Goal: Find specific page/section: Find specific page/section

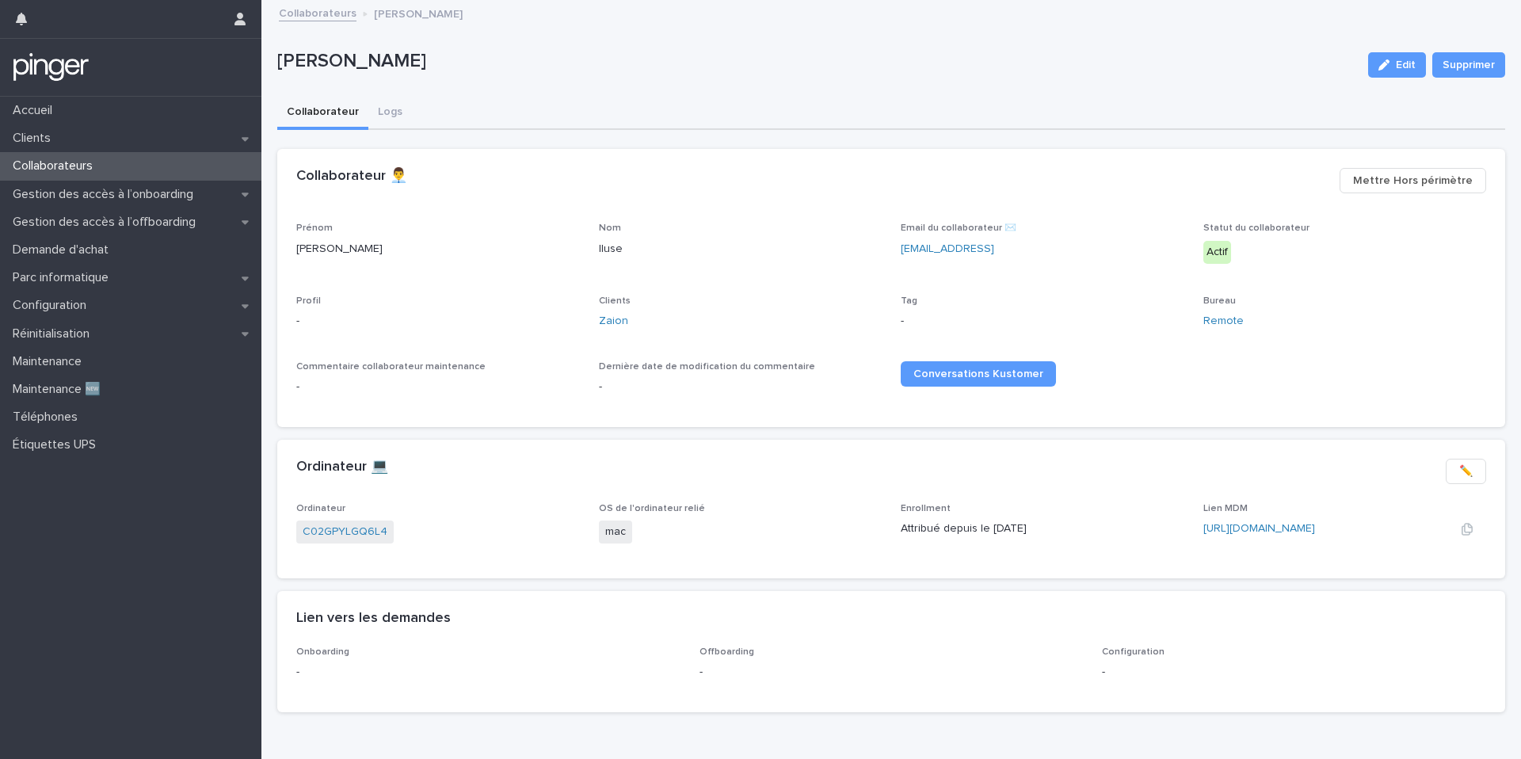
click at [1270, 520] on div "https://app.addigy.com/devices/333f156c-269d-4987-a820-da4105c66ea7" at bounding box center [1316, 528] width 227 height 17
click at [1273, 527] on link "https://app.addigy.com/devices/333f156c-269d-4987-a820-da4105c66ea7" at bounding box center [1259, 528] width 112 height 11
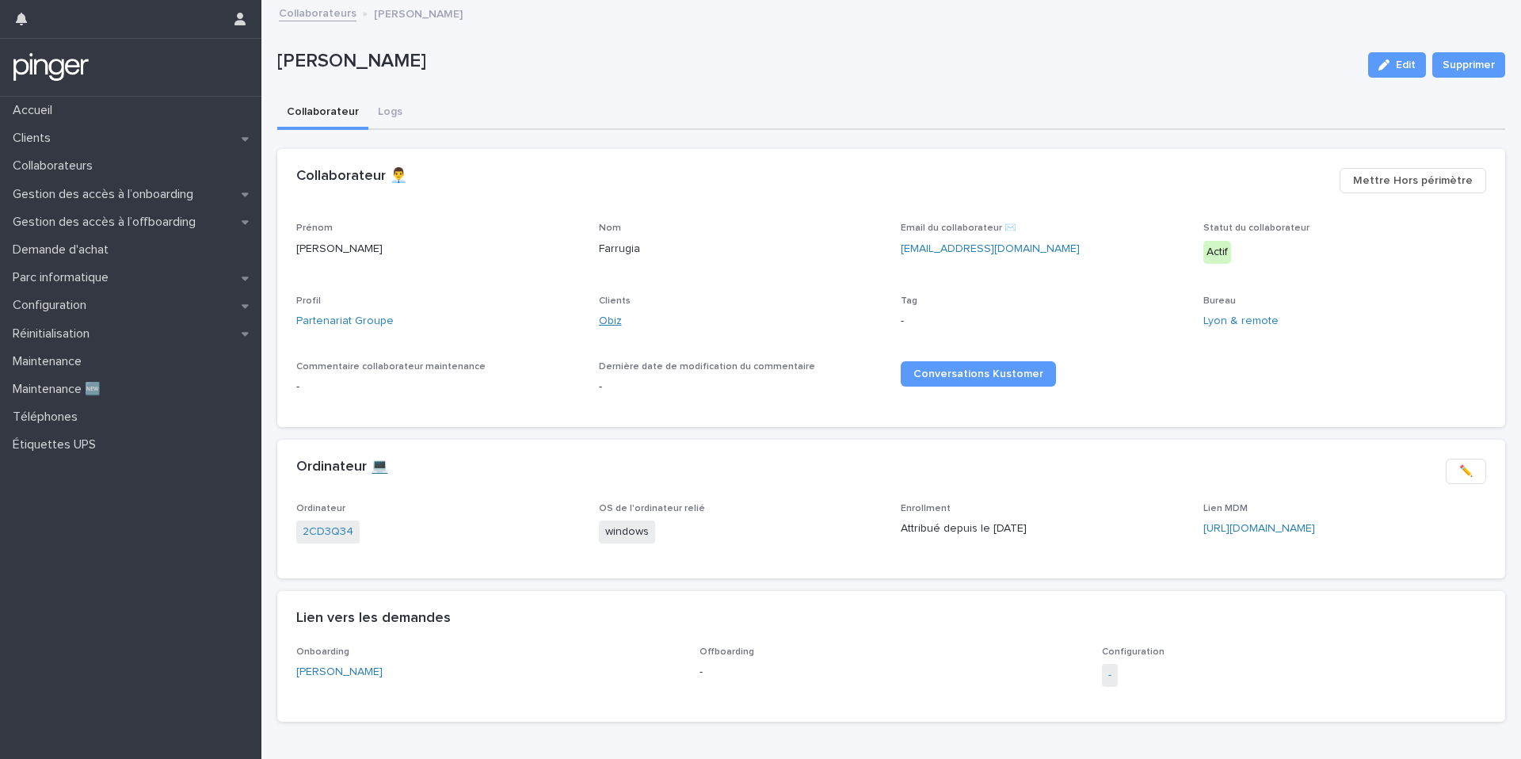
click at [615, 325] on link "Obiz" at bounding box center [610, 321] width 23 height 17
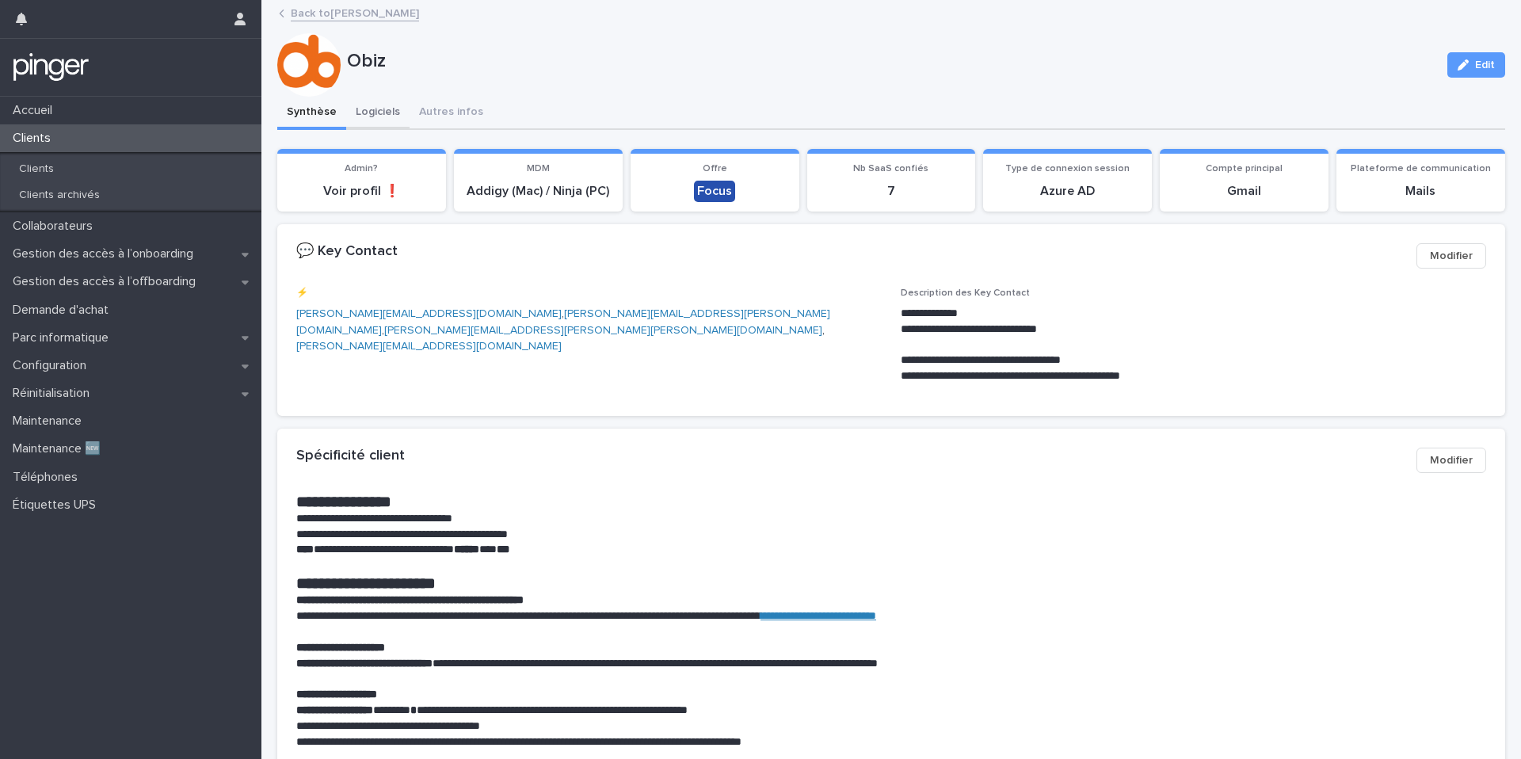
click at [403, 115] on button "Logiciels" at bounding box center [377, 113] width 63 height 33
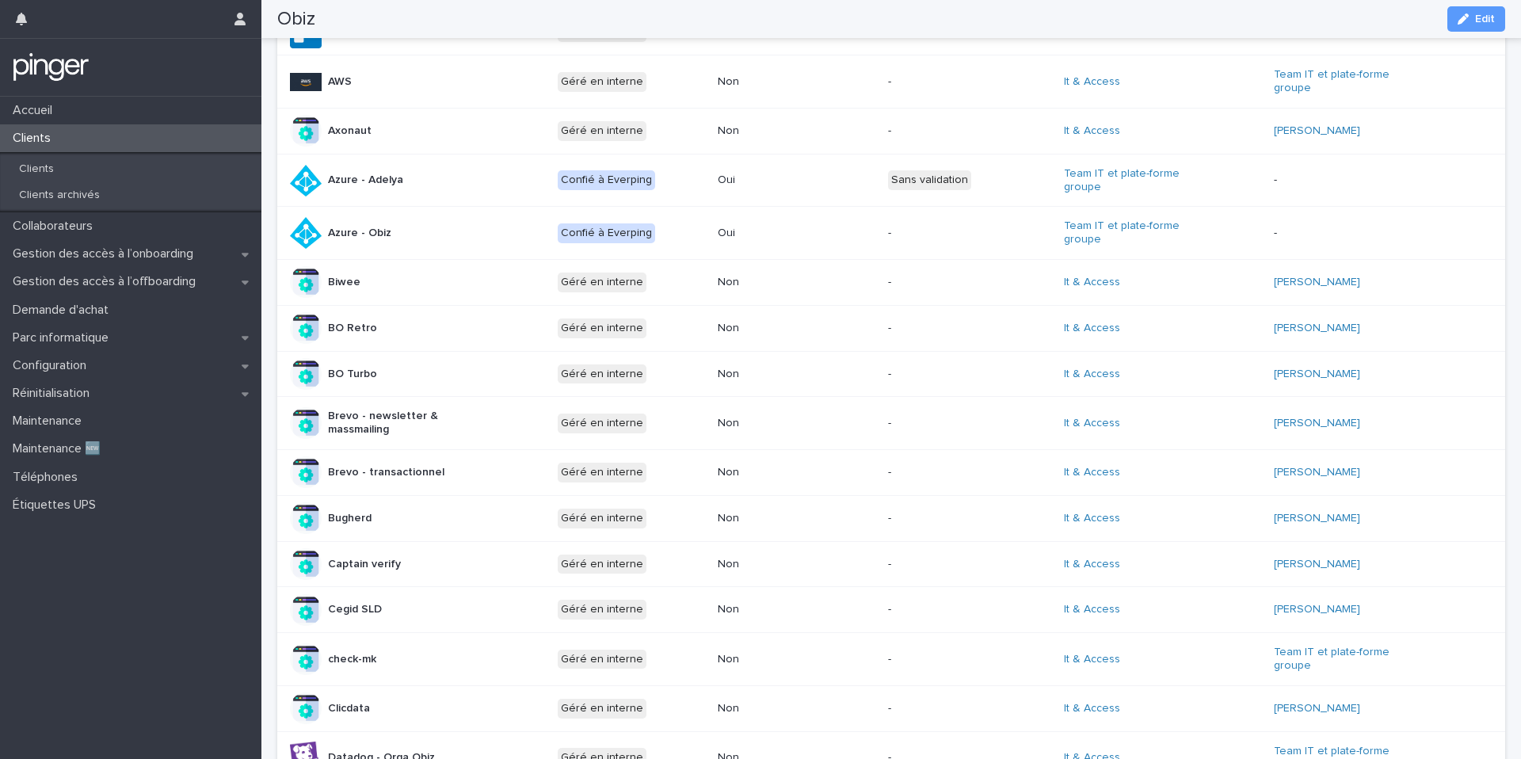
scroll to position [638, 0]
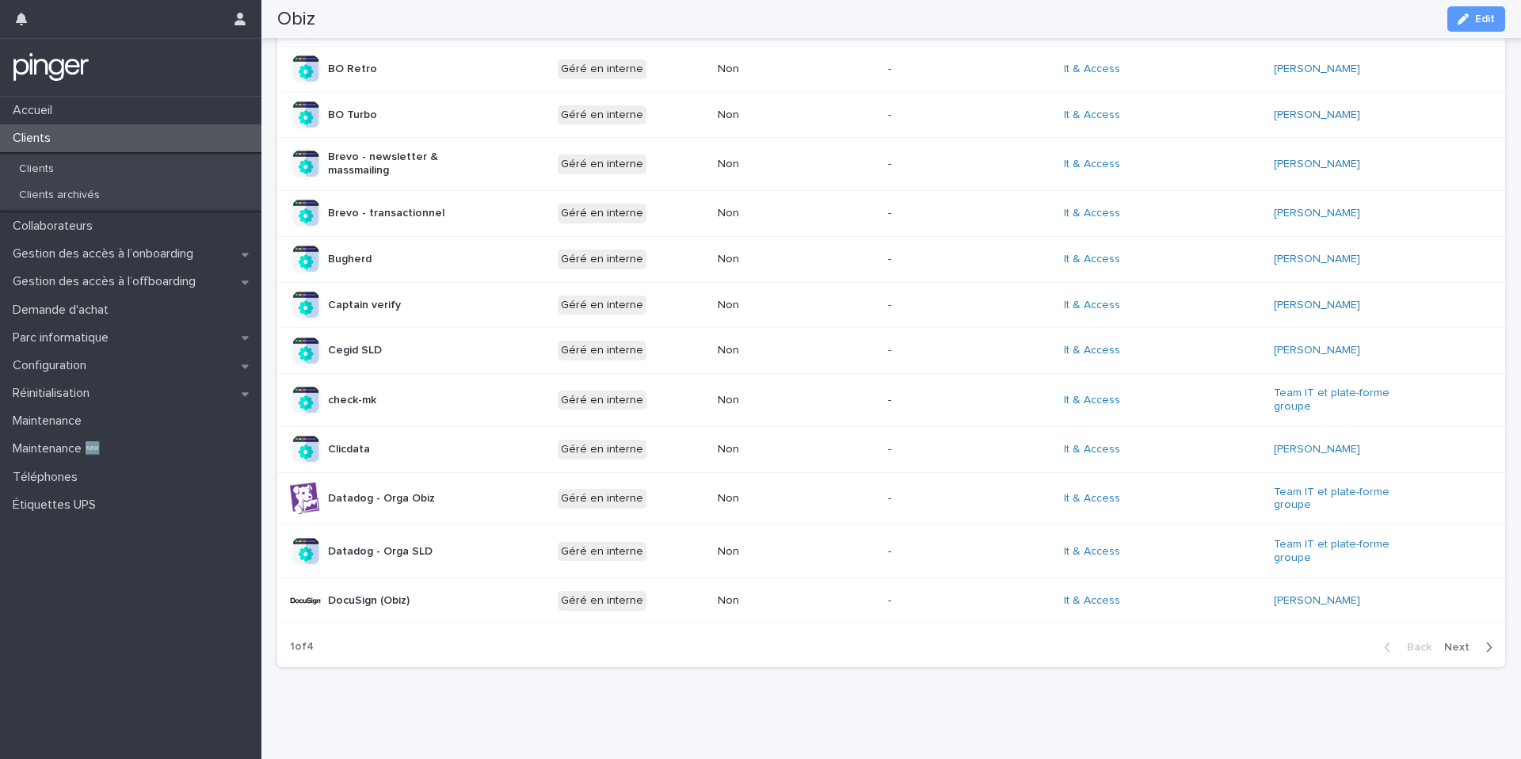
click at [1468, 648] on span "Next" at bounding box center [1461, 646] width 35 height 11
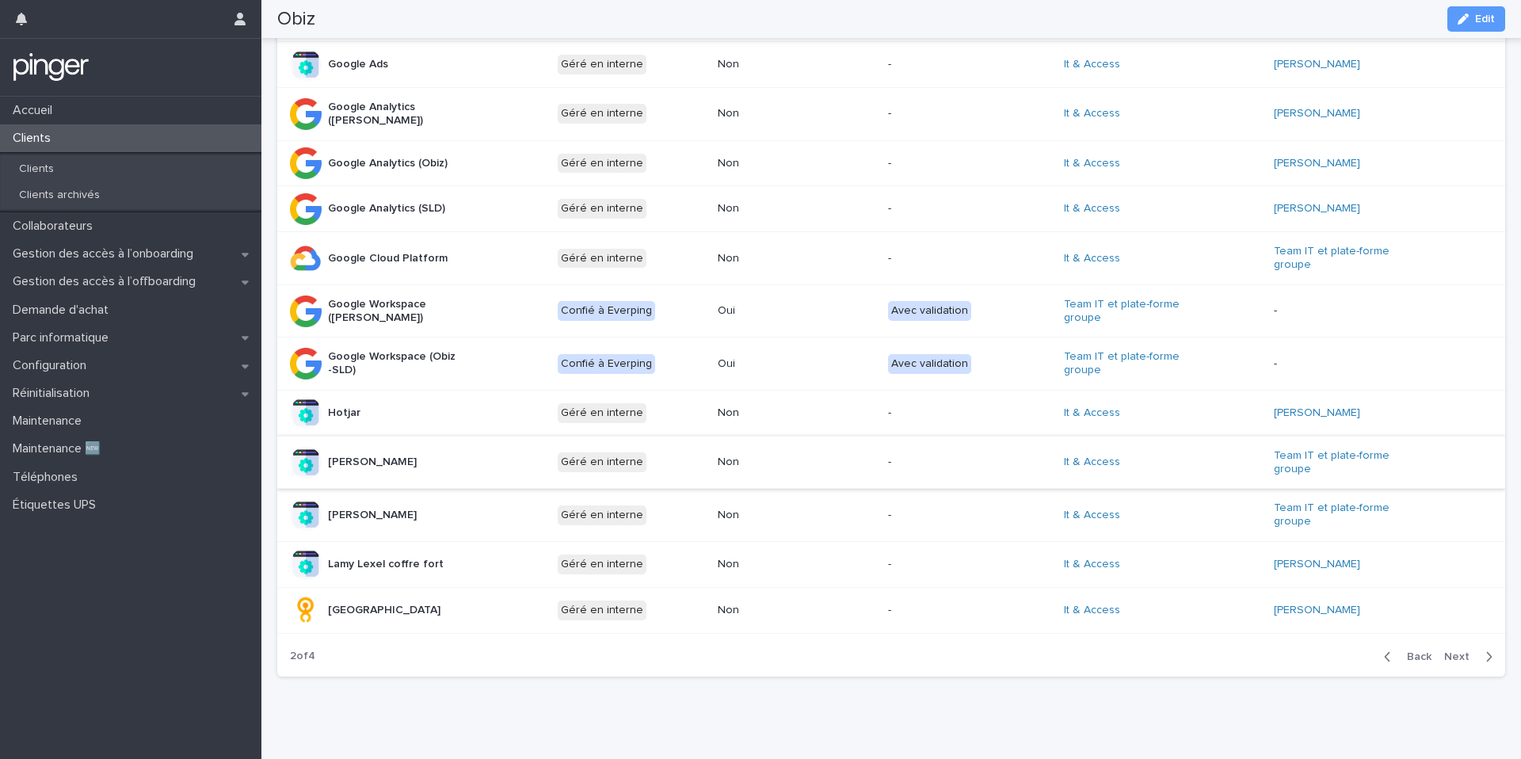
scroll to position [631, 0]
click at [1457, 649] on span "Next" at bounding box center [1461, 654] width 35 height 11
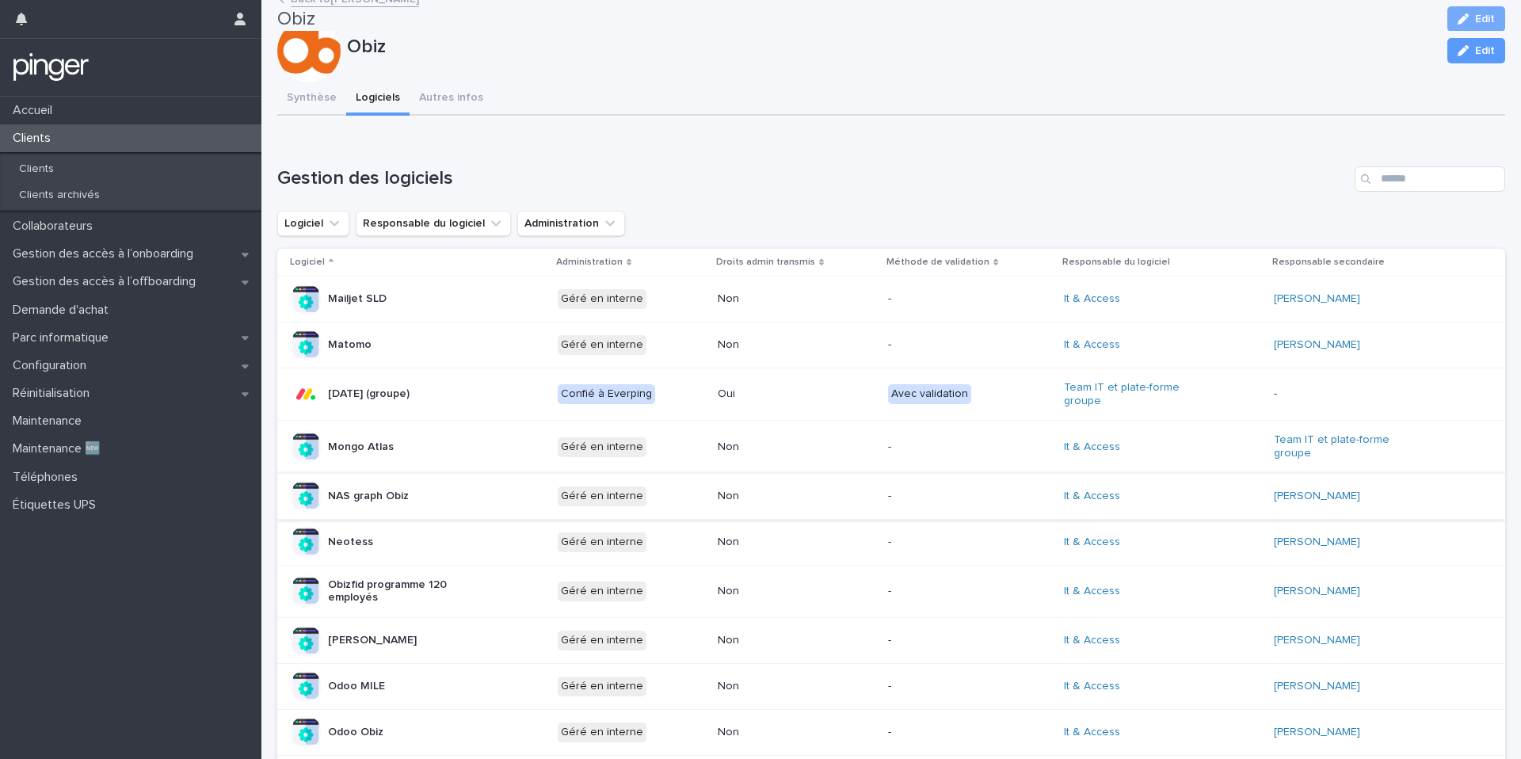
scroll to position [0, 0]
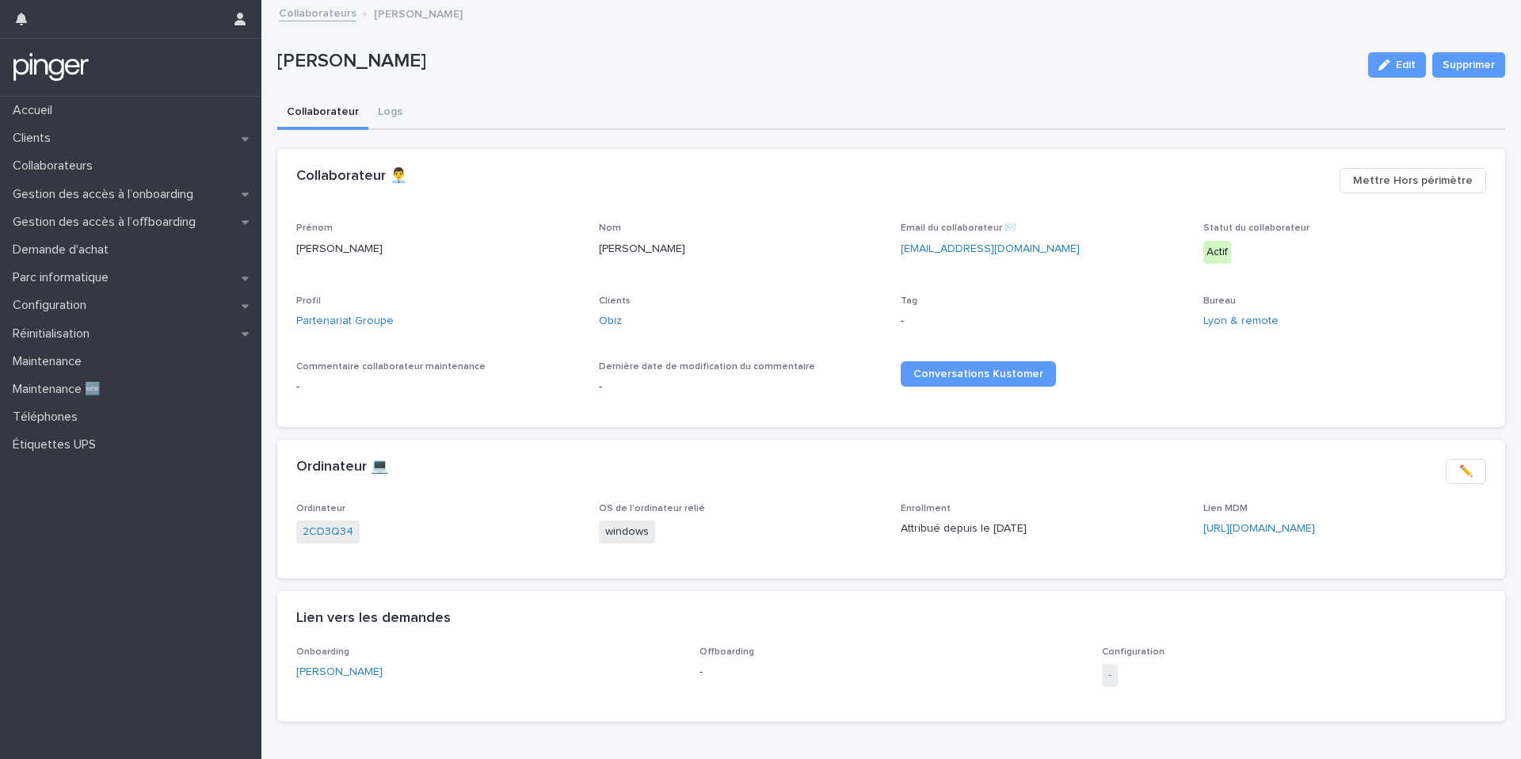
scroll to position [55, 0]
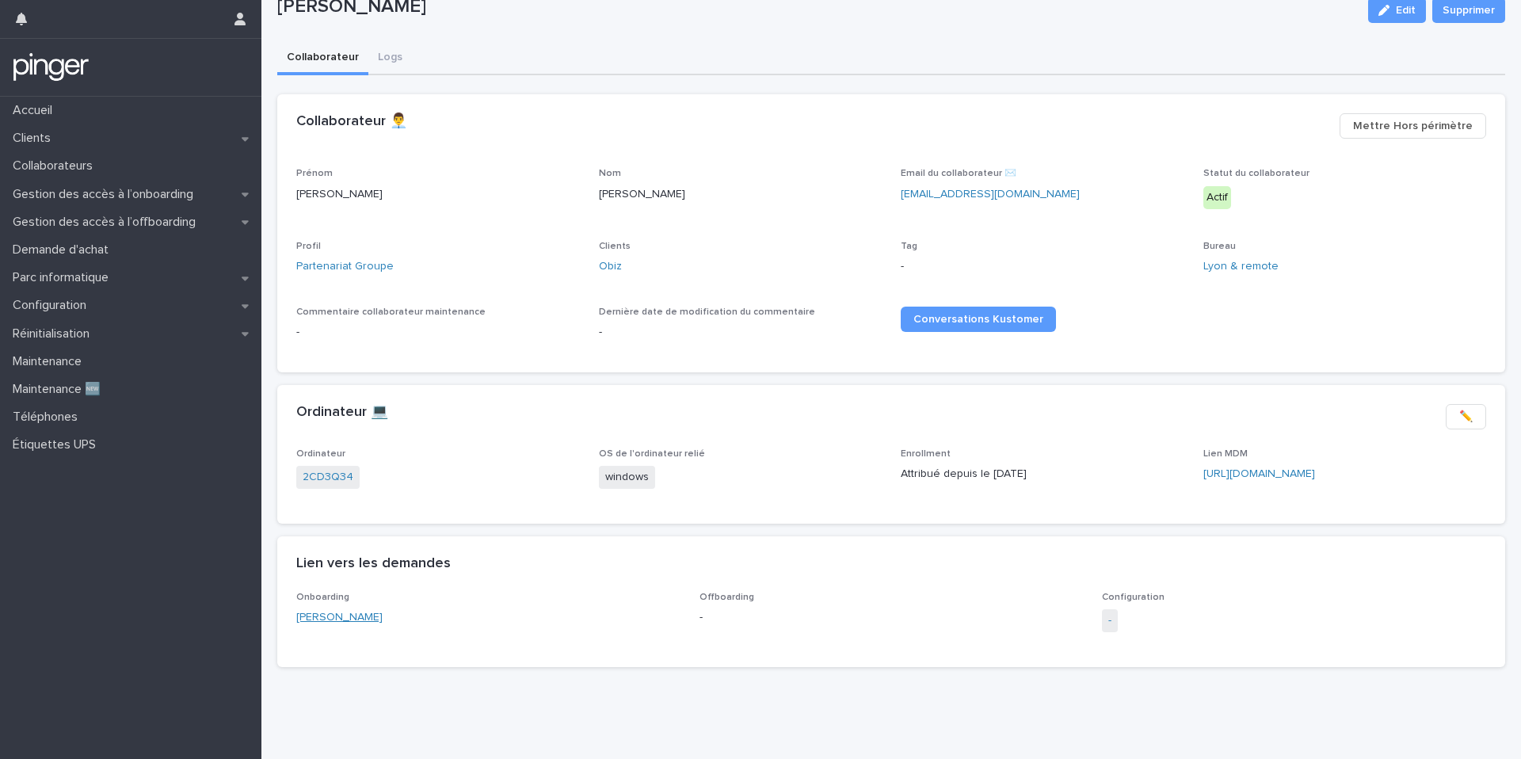
click at [352, 612] on link "[PERSON_NAME]" at bounding box center [339, 617] width 86 height 17
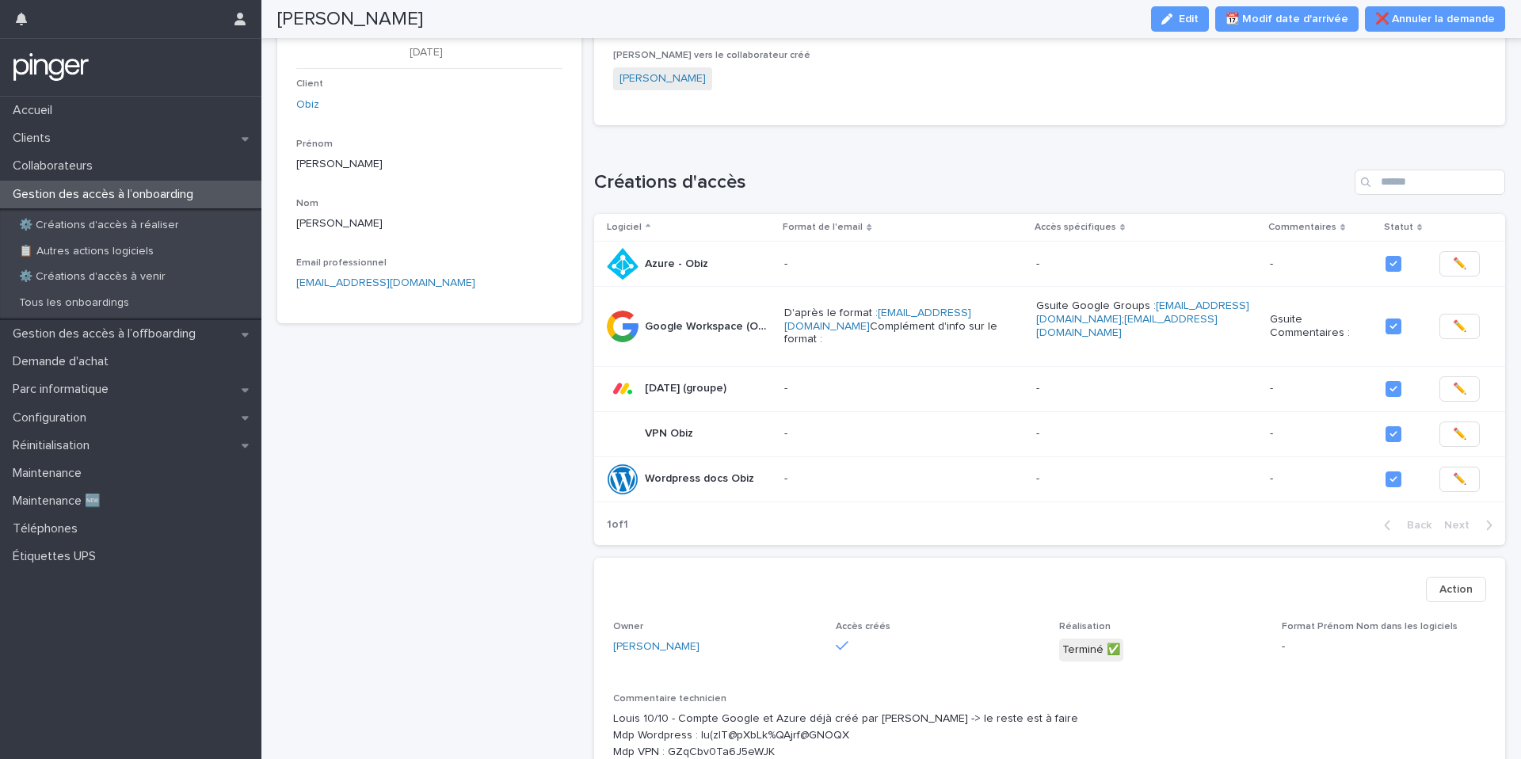
scroll to position [82, 0]
